Goal: Task Accomplishment & Management: Manage account settings

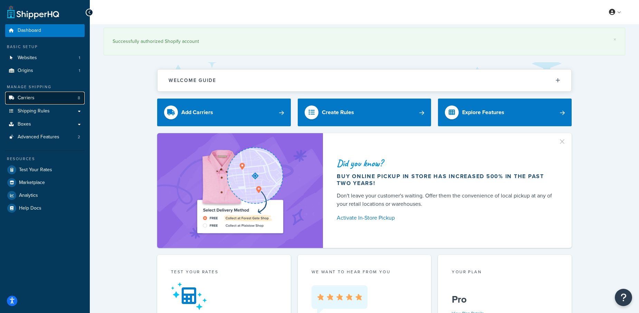
click at [29, 97] on span "Carriers" at bounding box center [26, 98] width 17 height 6
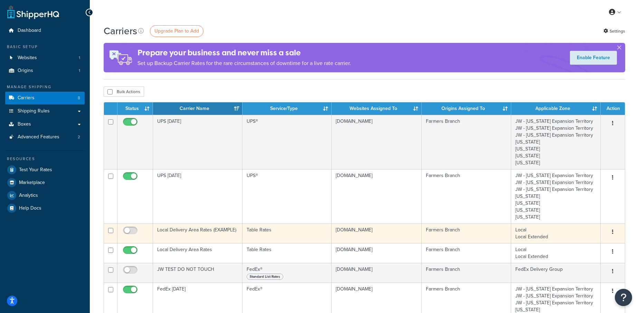
click at [612, 230] on icon "button" at bounding box center [612, 231] width 1 height 5
click at [576, 244] on link "Edit" at bounding box center [584, 245] width 55 height 14
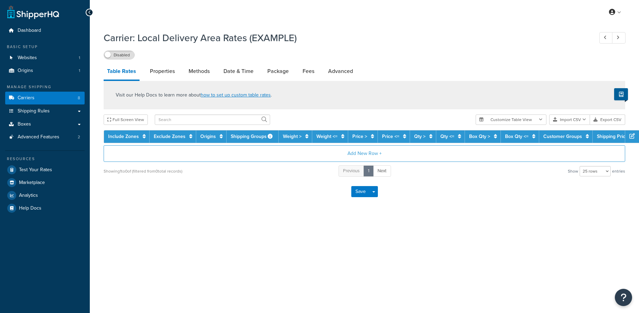
select select "25"
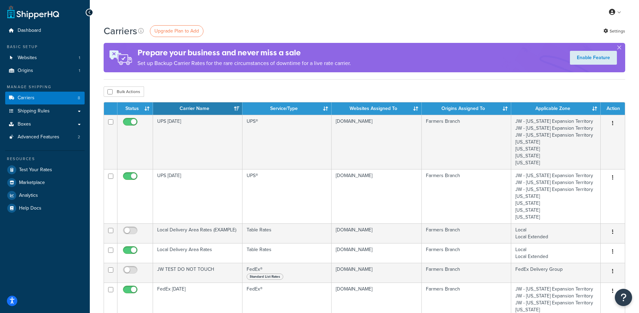
click at [633, 207] on div "Carriers Upgrade Plan to Add Settings Prepare your business and never miss a sa…" at bounding box center [364, 295] width 549 height 542
click at [595, 8] on div "My Profile Billing Global Settings Contact Us Logout" at bounding box center [364, 12] width 549 height 24
click at [626, 294] on icon "Open Resource Center" at bounding box center [623, 297] width 7 height 10
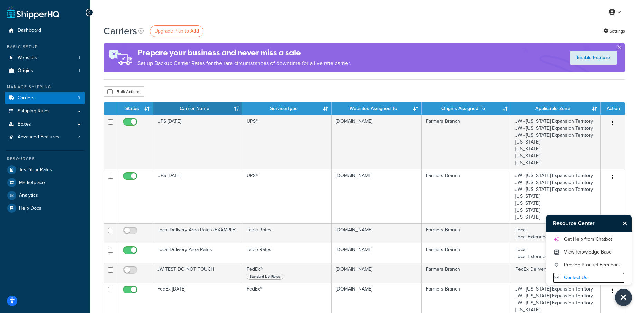
click at [574, 279] on link "Contact Us" at bounding box center [589, 277] width 72 height 11
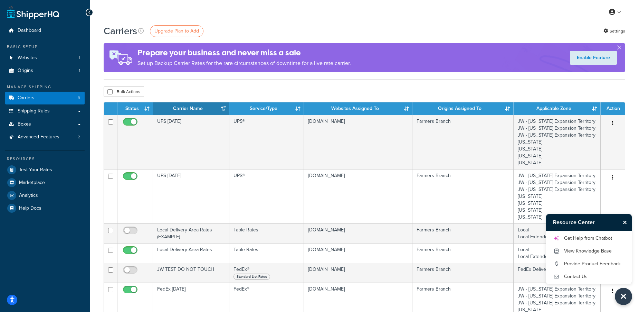
click at [623, 223] on icon "Close Resource Center" at bounding box center [625, 222] width 4 height 6
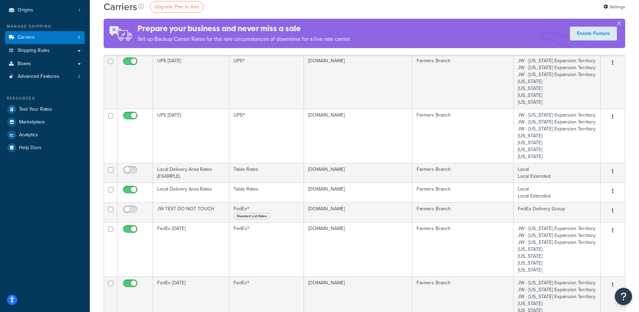
scroll to position [61, 0]
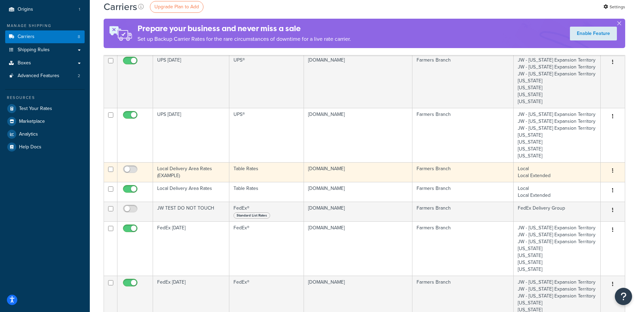
click at [613, 170] on icon "button" at bounding box center [612, 170] width 1 height 5
click at [171, 167] on td "Local Delivery Area Rates (EXAMPLE)" at bounding box center [191, 172] width 76 height 20
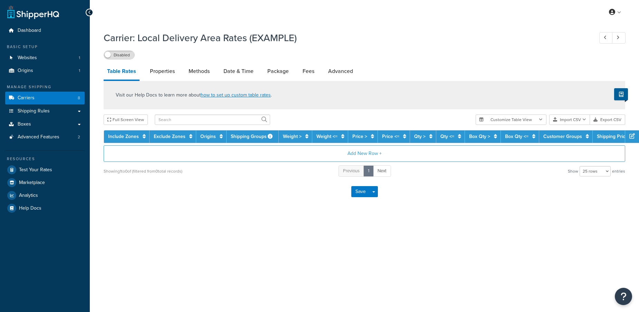
select select "25"
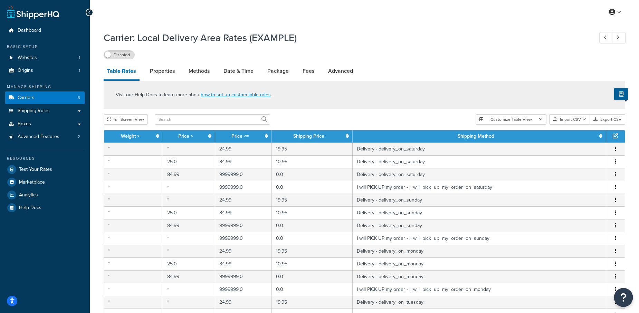
click at [627, 296] on button "Open Resource Center" at bounding box center [623, 297] width 19 height 19
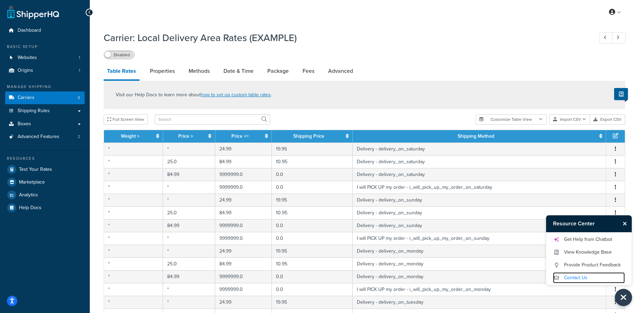
click at [574, 277] on link "Contact Us" at bounding box center [589, 278] width 72 height 11
